Goal: Communication & Community: Answer question/provide support

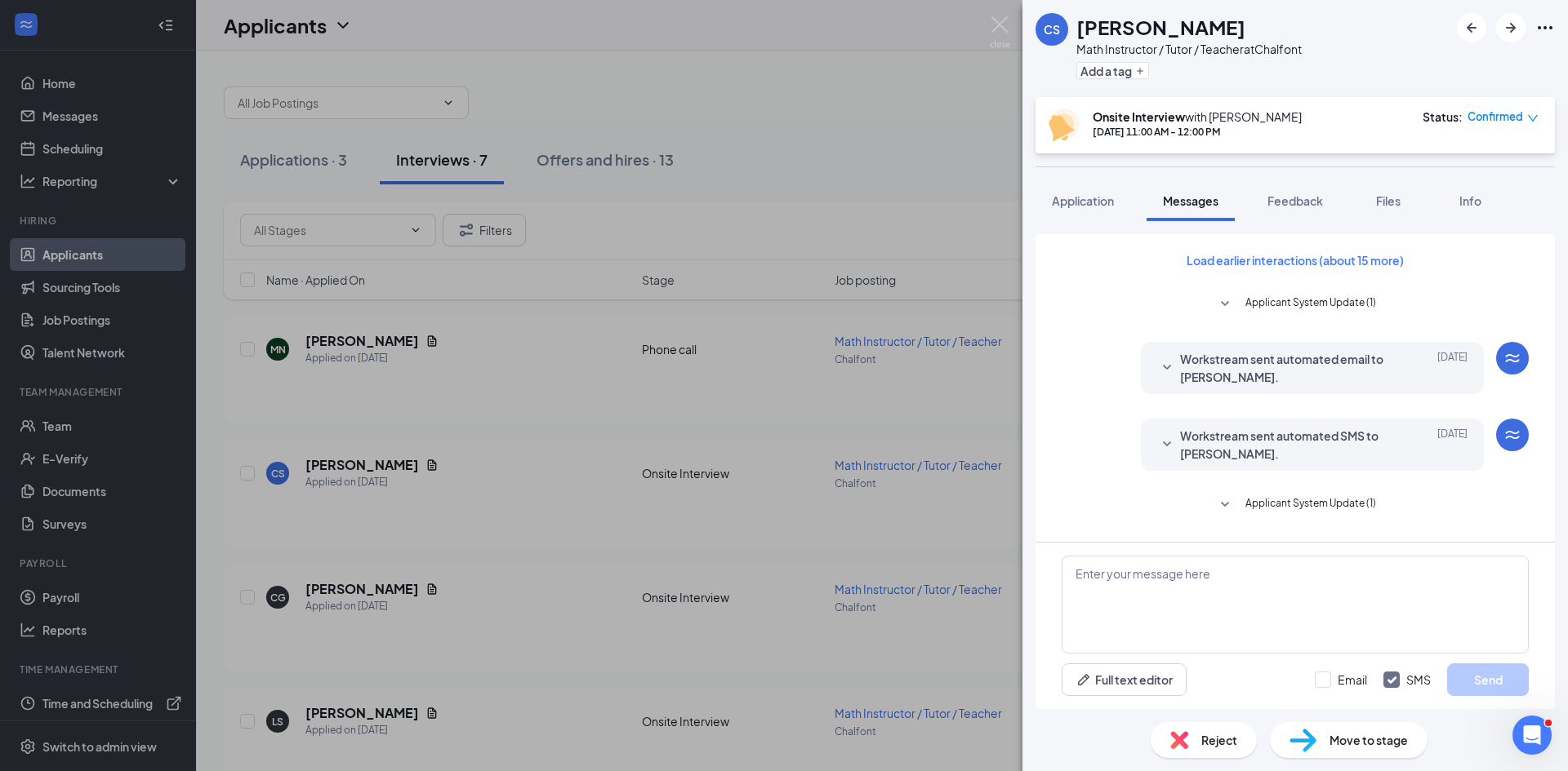
scroll to position [582, 0]
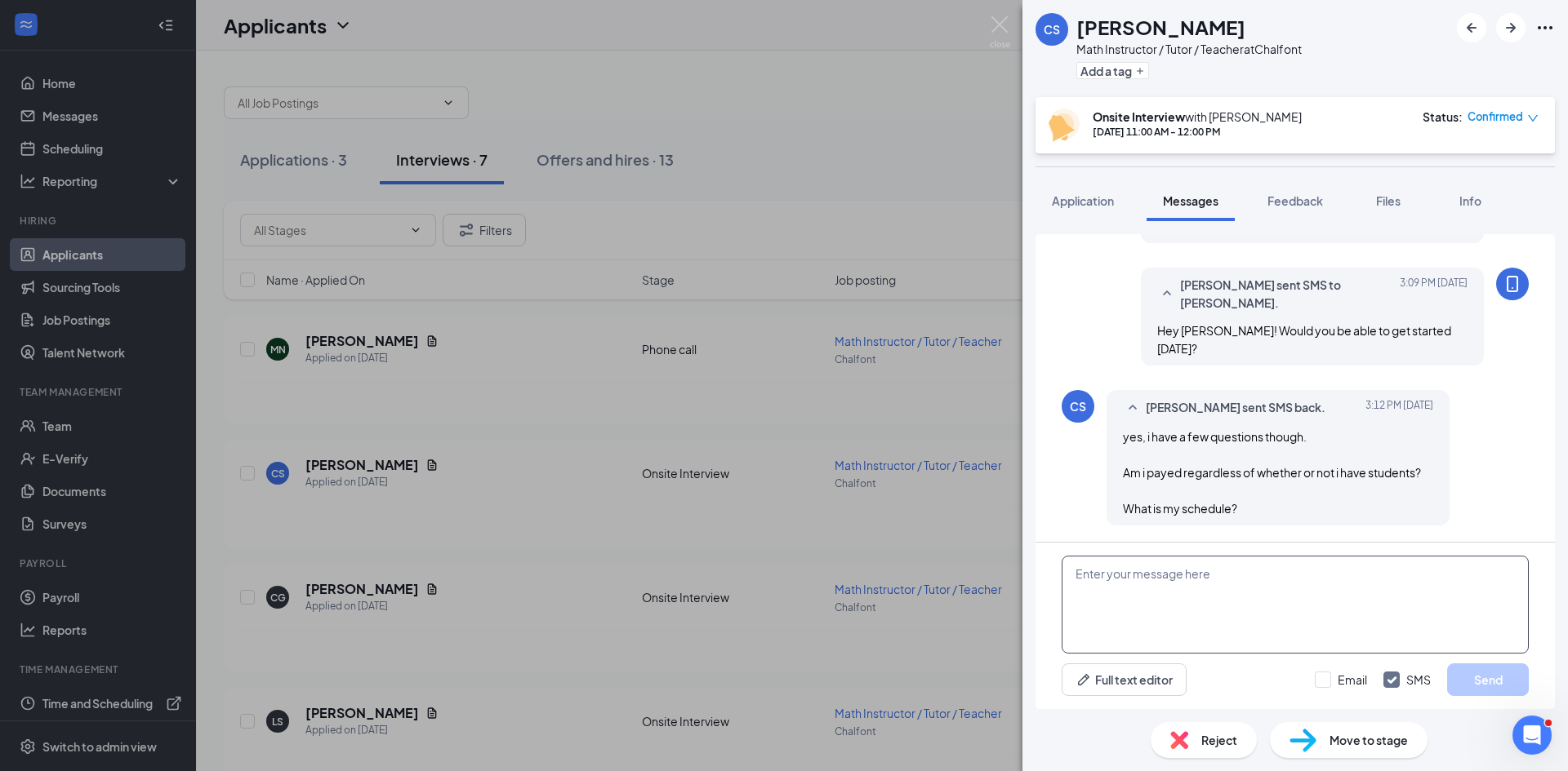
click at [1231, 599] on textarea at bounding box center [1295, 605] width 467 height 98
click at [1233, 598] on textarea at bounding box center [1295, 605] width 467 height 98
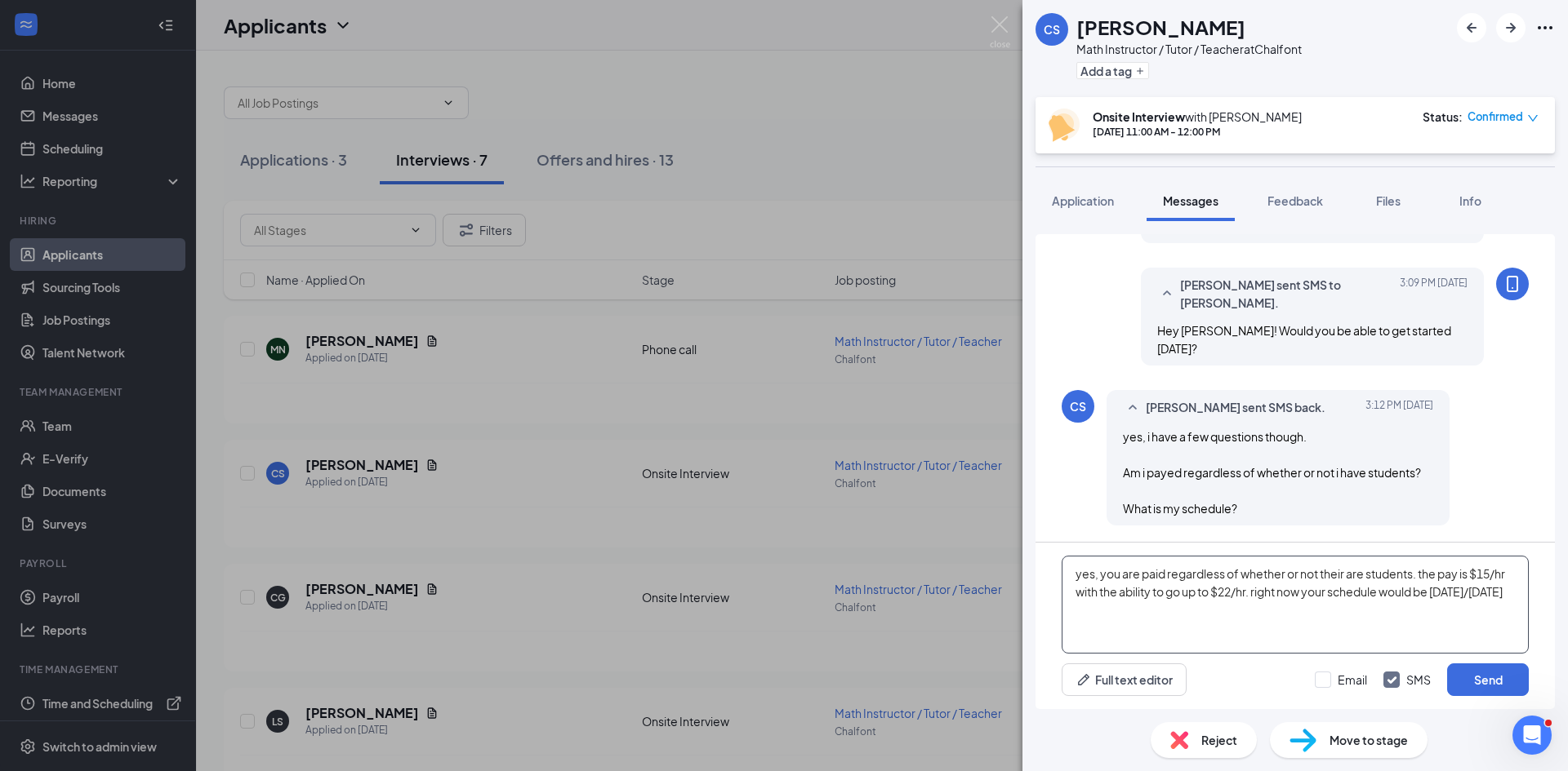
drag, startPoint x: 1119, startPoint y: 611, endPoint x: 1167, endPoint y: 612, distance: 48.0
click at [1167, 612] on textarea "yes, you are paid regardless of whether or not their are students. the pay is $…" at bounding box center [1295, 605] width 467 height 98
drag, startPoint x: 1468, startPoint y: 574, endPoint x: 1483, endPoint y: 581, distance: 16.6
click at [1468, 574] on textarea "yes, you are paid regardless of whether or not their are students. the pay is $…" at bounding box center [1295, 605] width 467 height 98
drag, startPoint x: 1128, startPoint y: 593, endPoint x: 1261, endPoint y: 590, distance: 133.0
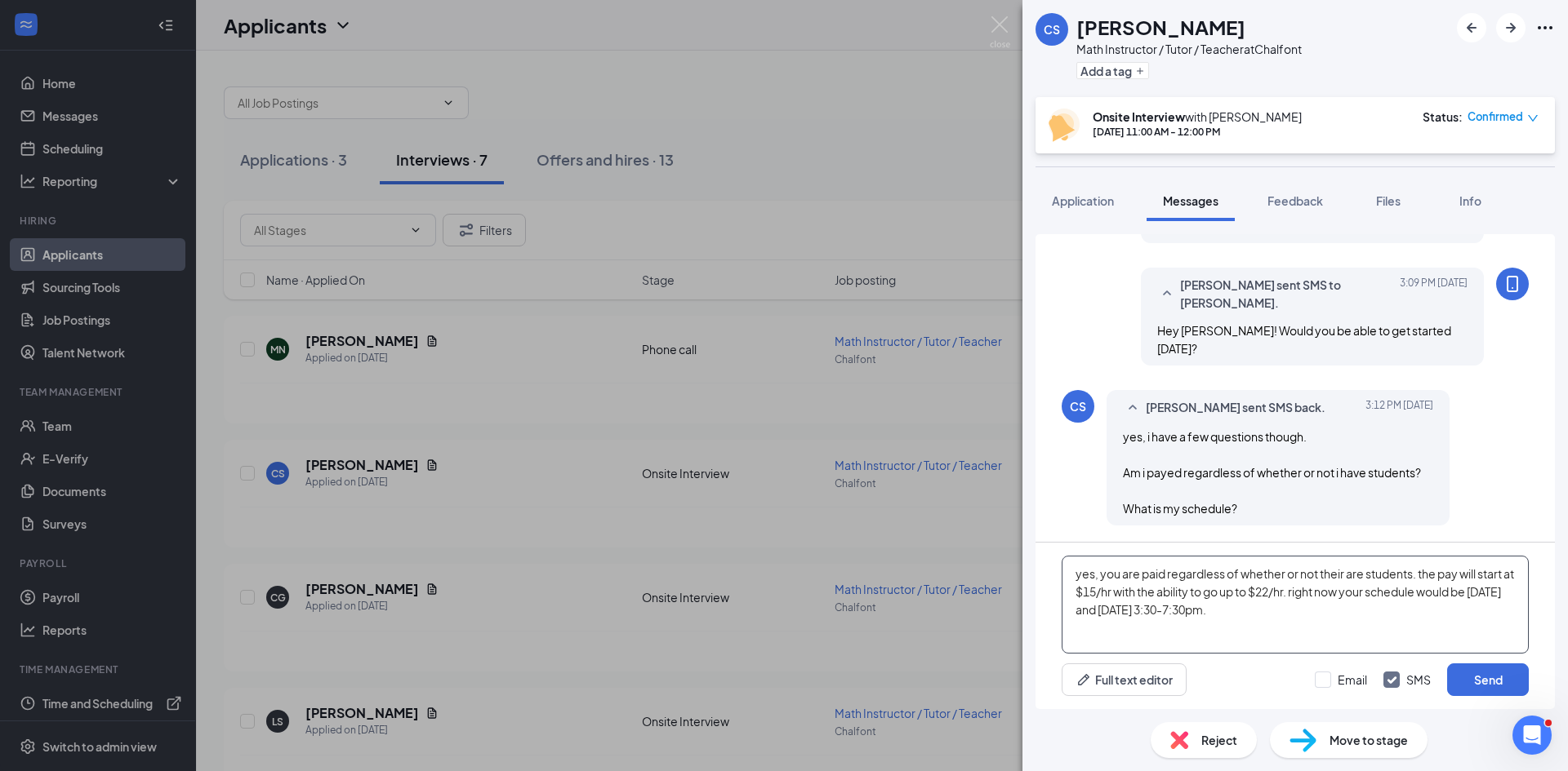
click at [1261, 590] on textarea "yes, you are paid regardless of whether or not their are students. the pay will…" at bounding box center [1295, 605] width 467 height 98
click at [1256, 593] on textarea "yes, you are paid regardless of whether or not their are students. the pay will…" at bounding box center [1295, 605] width 467 height 98
drag, startPoint x: 1127, startPoint y: 591, endPoint x: 1301, endPoint y: 588, distance: 174.0
click at [1301, 588] on textarea "yes, you are paid regardless of whether or not their are students. the pay will…" at bounding box center [1295, 605] width 467 height 98
drag, startPoint x: 1129, startPoint y: 593, endPoint x: 1313, endPoint y: 595, distance: 184.0
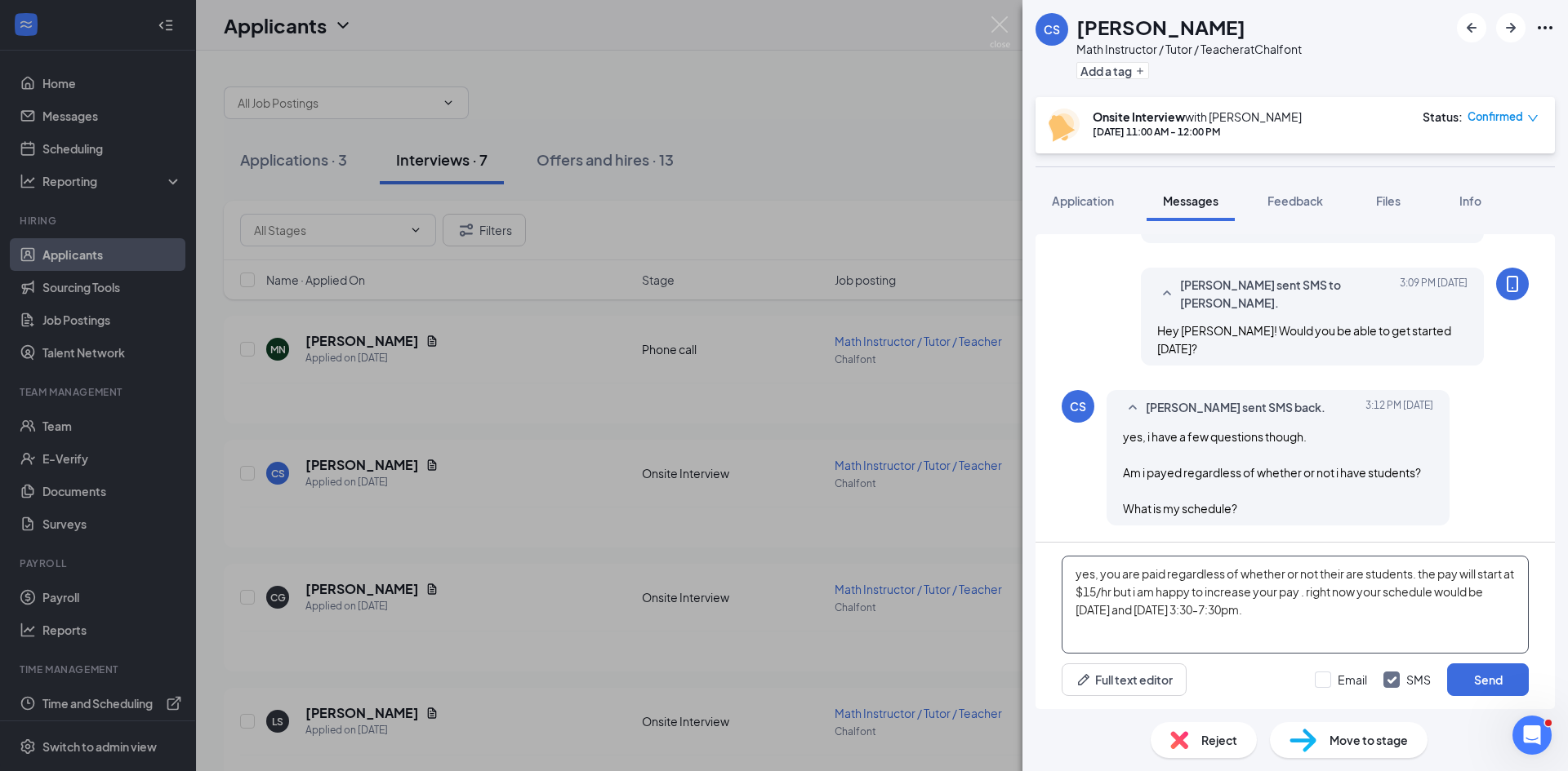
click at [1316, 591] on textarea "yes, you are paid regardless of whether or not their are students. the pay will…" at bounding box center [1295, 605] width 467 height 98
click at [1264, 617] on textarea "yes, you are paid regardless of whether or not their are students. the pay will…" at bounding box center [1295, 605] width 467 height 98
drag, startPoint x: 1269, startPoint y: 592, endPoint x: 1315, endPoint y: 590, distance: 46.0
click at [1315, 590] on textarea "yes, you are paid regardless of whether or not their are students. the pay will…" at bounding box center [1295, 605] width 467 height 98
drag, startPoint x: 1179, startPoint y: 593, endPoint x: 1243, endPoint y: 593, distance: 64.0
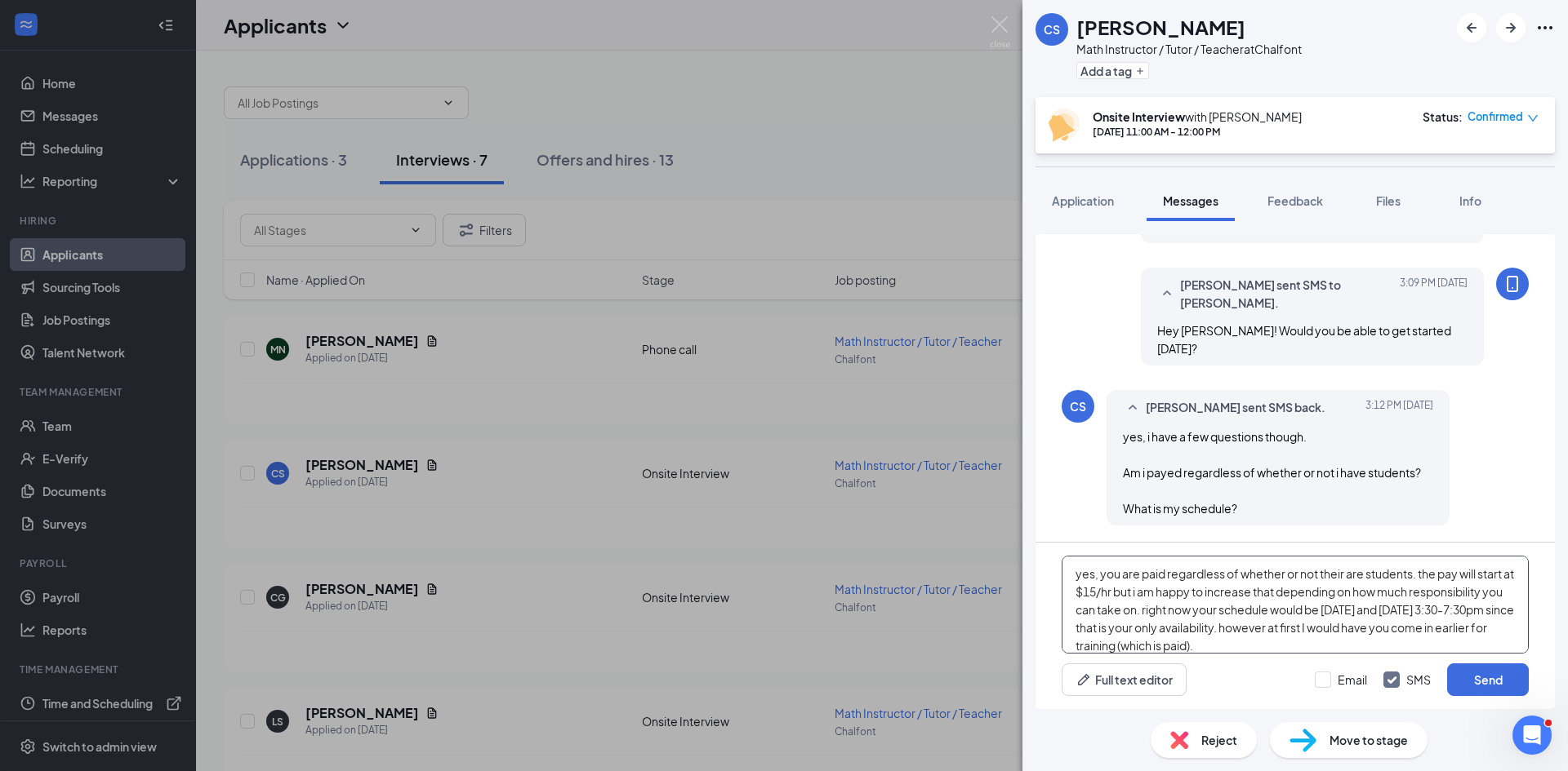
click at [1243, 593] on textarea "yes, you are paid regardless of whether or not their are students. the pay will…" at bounding box center [1295, 605] width 467 height 98
type textarea "yes, you are paid regardless of whether or not their are students. the pay will…"
click at [1479, 682] on button "Send" at bounding box center [1487, 680] width 82 height 32
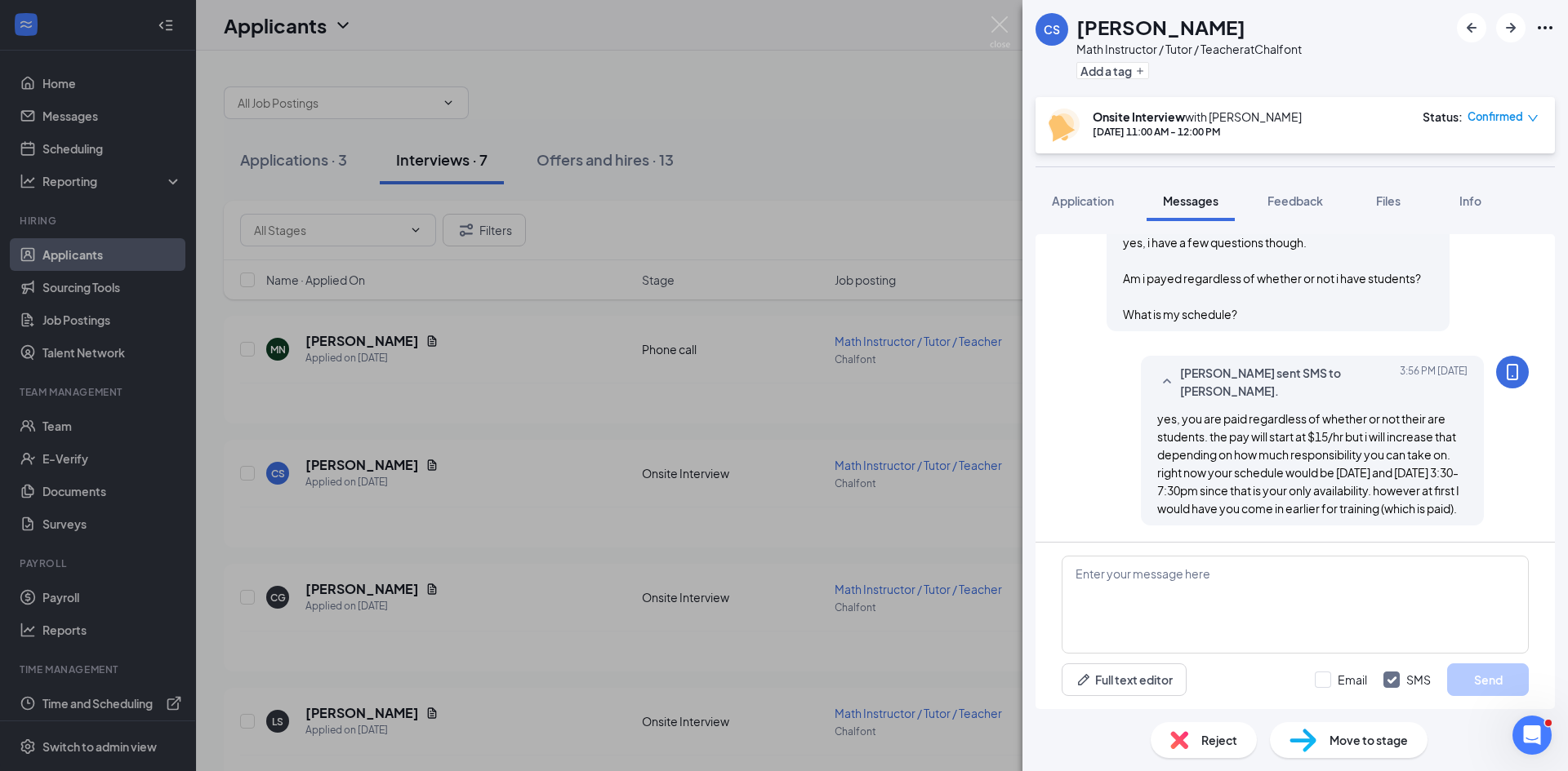
scroll to position [795, 0]
click at [987, 22] on div "CS [PERSON_NAME] Math Instructor / Tutor / Teacher at Chalfont Add a tag Onsite…" at bounding box center [784, 386] width 1568 height 771
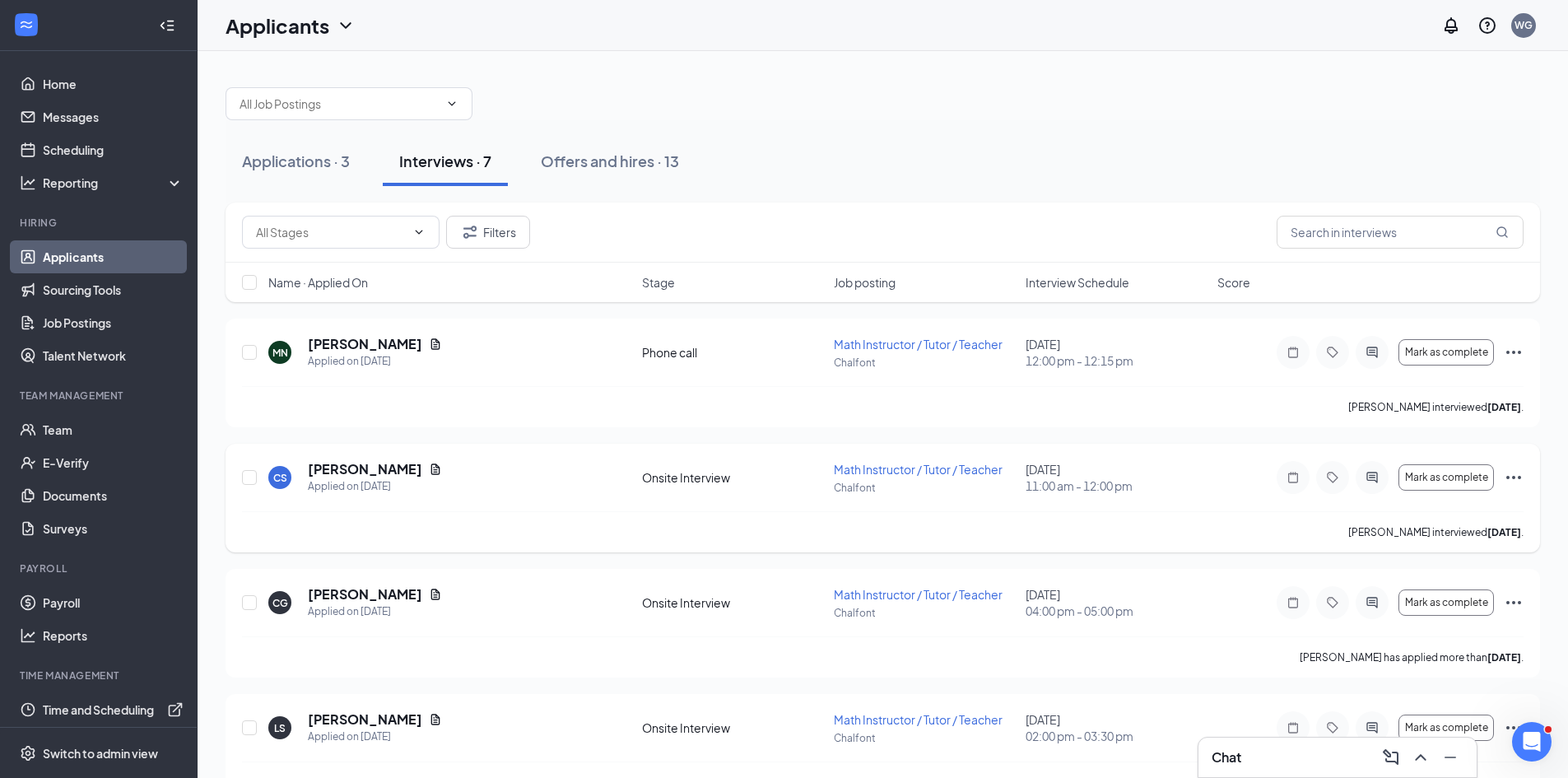
click at [1375, 484] on div at bounding box center [1372, 477] width 33 height 33
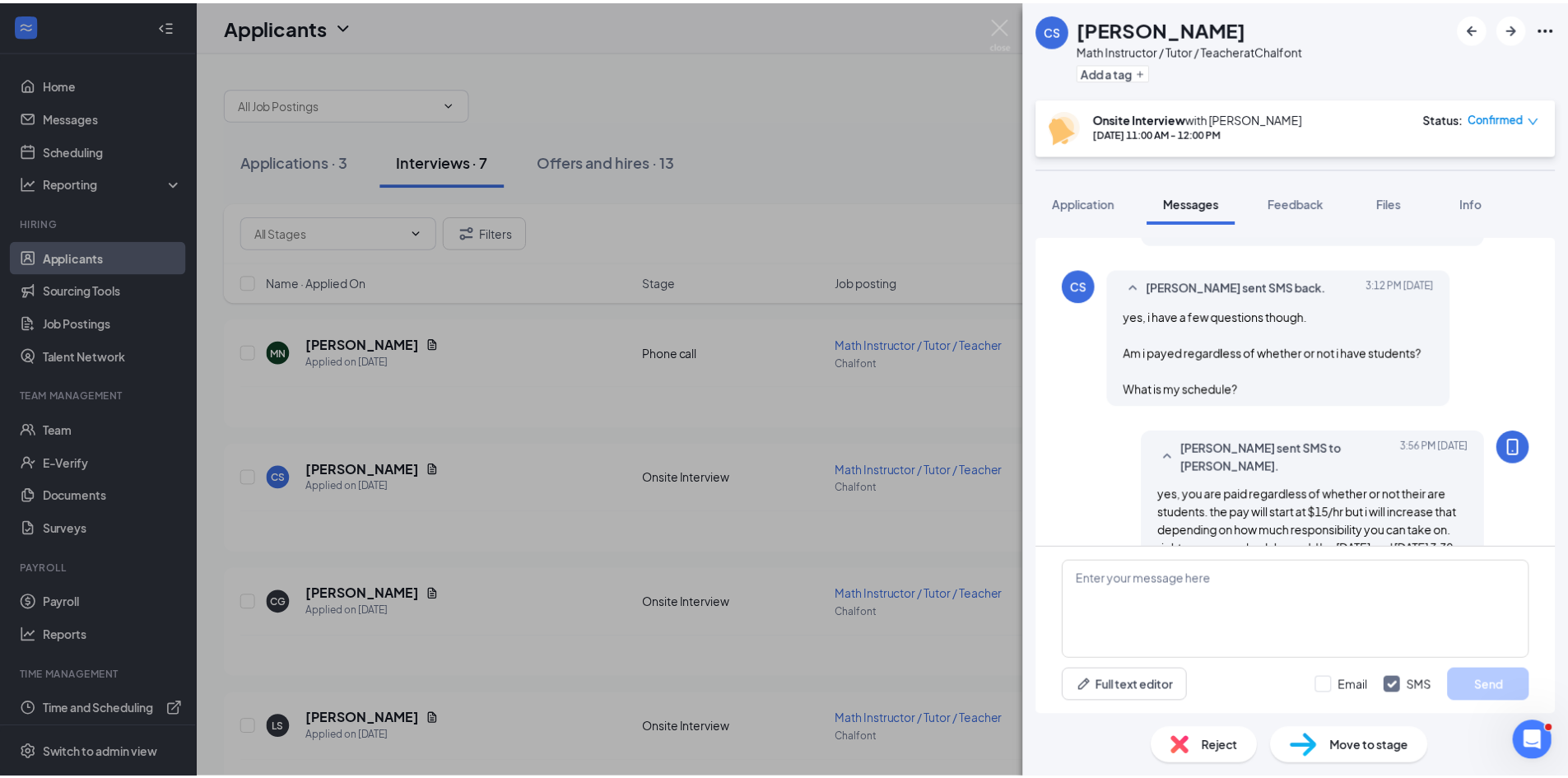
scroll to position [753, 0]
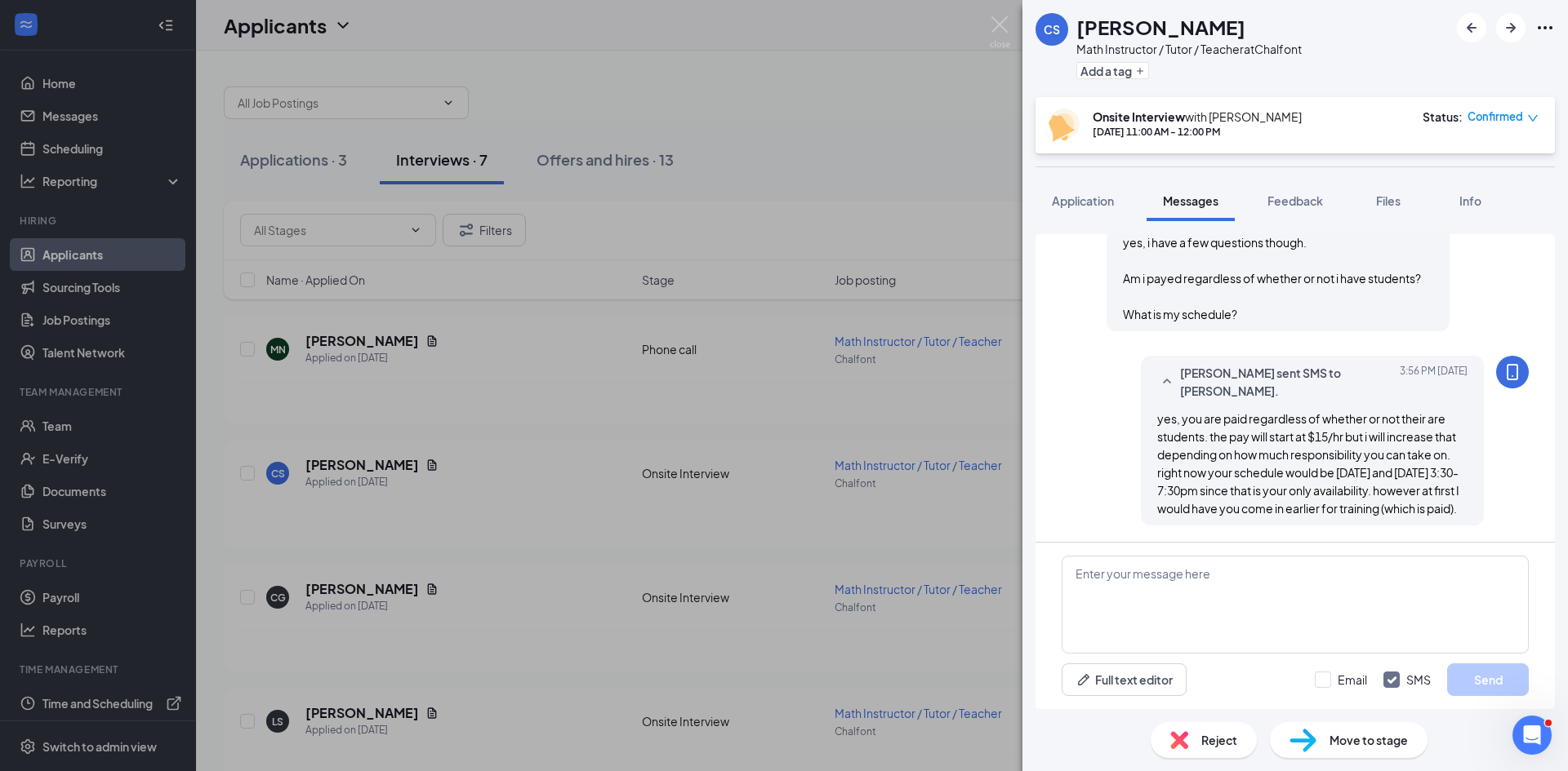
click at [624, 90] on div "CS [PERSON_NAME] Math Instructor / Tutor / Teacher at Chalfont Add a tag Onsite…" at bounding box center [784, 386] width 1568 height 771
